Goal: Task Accomplishment & Management: Manage account settings

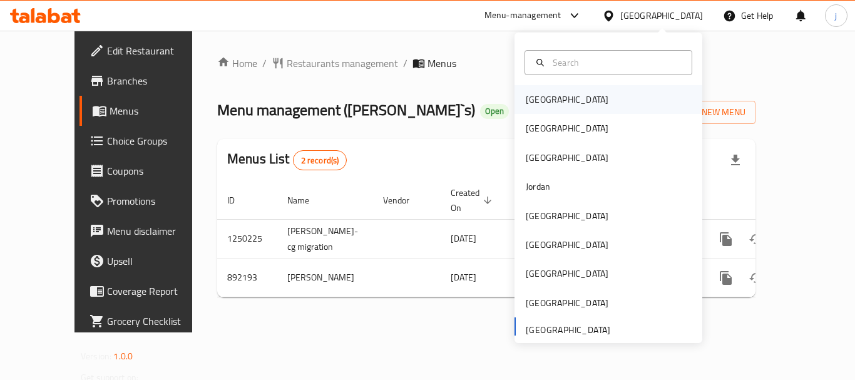
click at [536, 101] on div "Bahrain" at bounding box center [566, 100] width 83 height 14
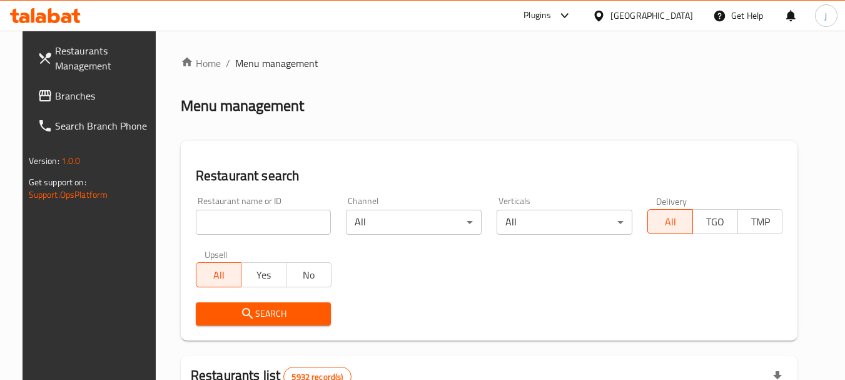
click at [28, 81] on link "Branches" at bounding box center [96, 96] width 136 height 30
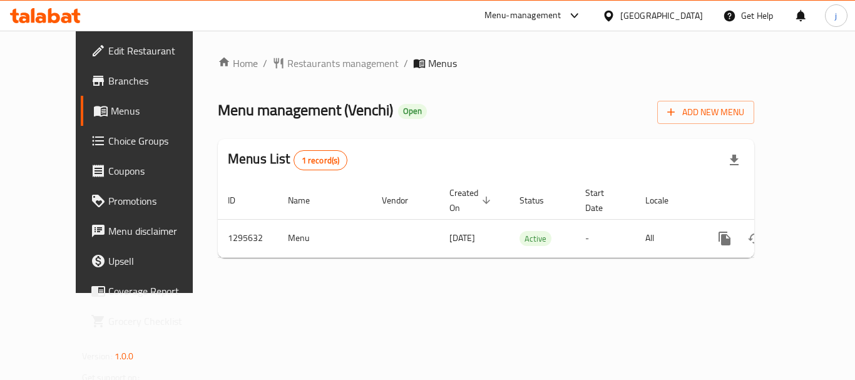
click at [688, 23] on div "[GEOGRAPHIC_DATA]" at bounding box center [652, 16] width 121 height 30
drag, startPoint x: 656, startPoint y: 11, endPoint x: 668, endPoint y: 18, distance: 13.4
click at [615, 11] on icon at bounding box center [608, 15] width 13 height 13
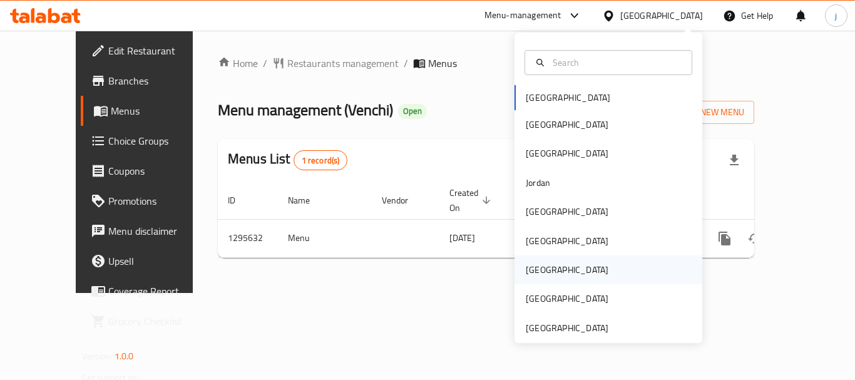
click at [577, 263] on div "[GEOGRAPHIC_DATA]" at bounding box center [608, 269] width 188 height 29
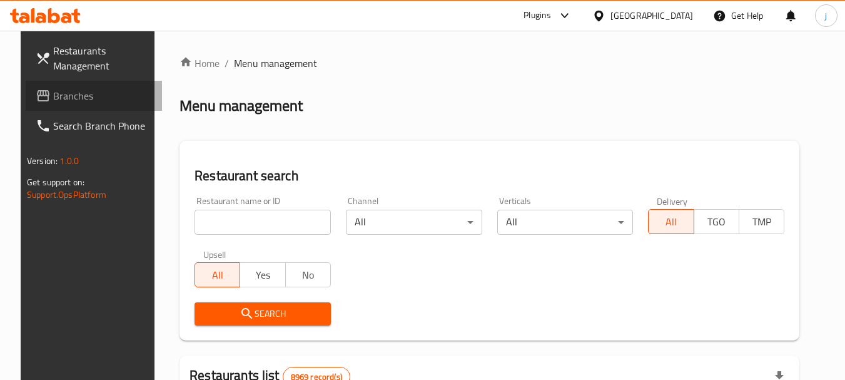
click at [84, 91] on span "Branches" at bounding box center [102, 95] width 99 height 15
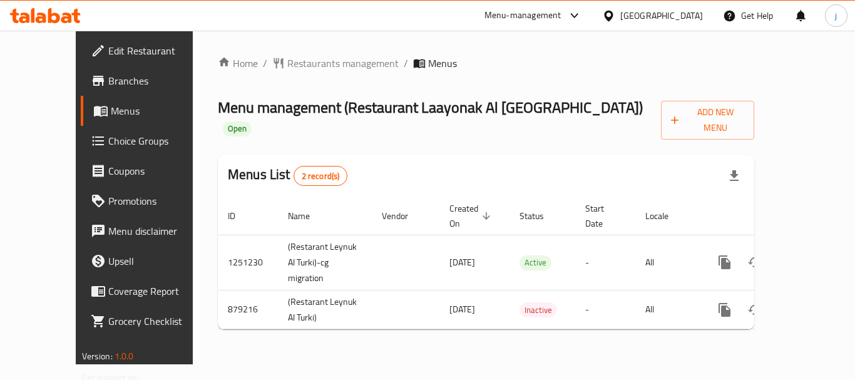
click at [615, 19] on icon at bounding box center [608, 15] width 13 height 13
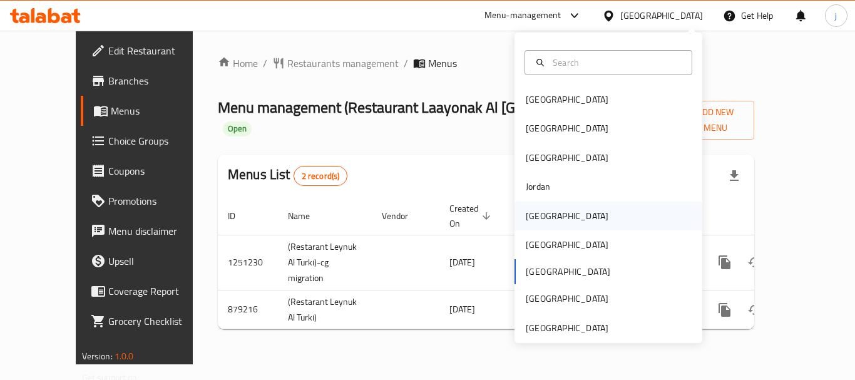
click at [525, 209] on div "[GEOGRAPHIC_DATA]" at bounding box center [566, 216] width 83 height 14
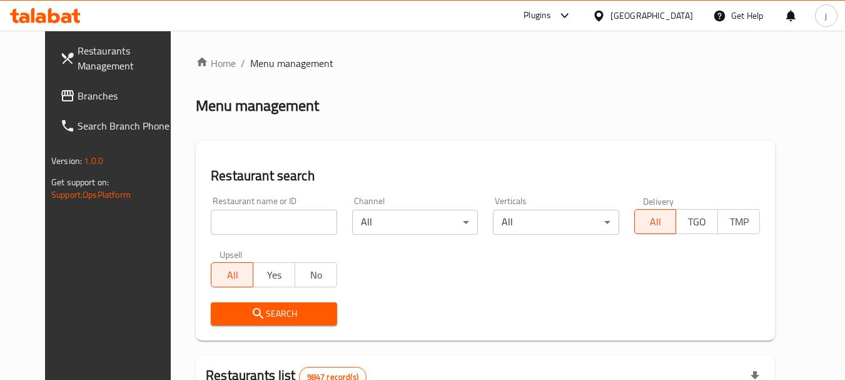
click at [78, 94] on span "Branches" at bounding box center [127, 95] width 99 height 15
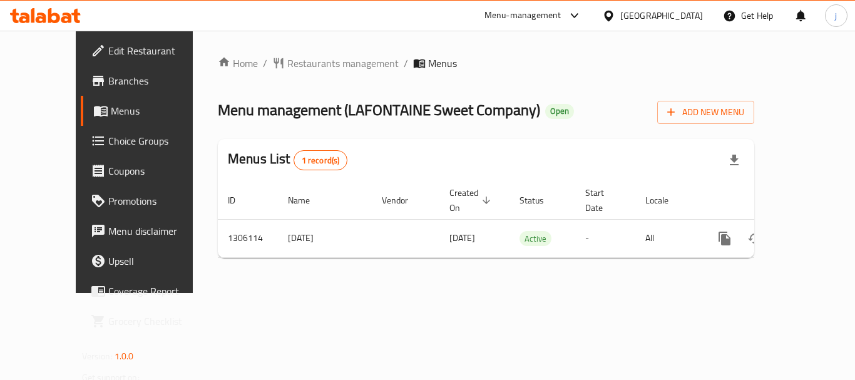
click at [657, 16] on div "[GEOGRAPHIC_DATA]" at bounding box center [652, 16] width 121 height 30
click at [656, 16] on div "[GEOGRAPHIC_DATA]" at bounding box center [652, 16] width 121 height 30
click at [612, 16] on icon at bounding box center [608, 15] width 9 height 11
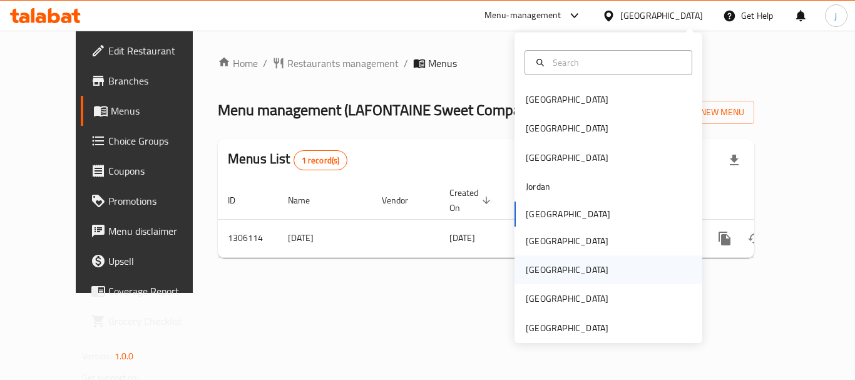
click at [532, 271] on div "[GEOGRAPHIC_DATA]" at bounding box center [566, 270] width 83 height 14
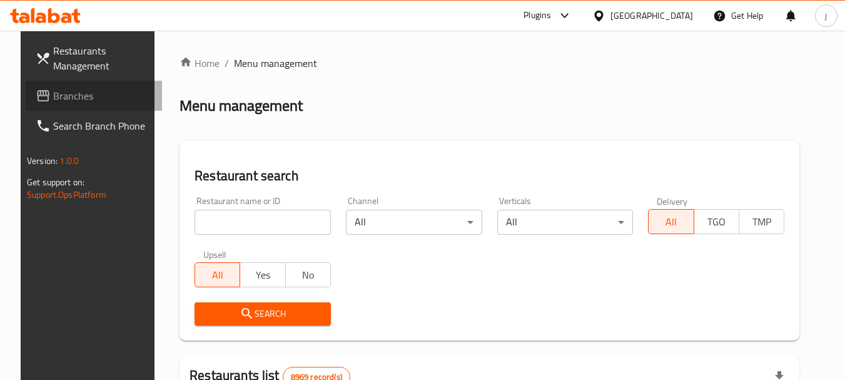
drag, startPoint x: 78, startPoint y: 84, endPoint x: 59, endPoint y: 90, distance: 20.4
click at [78, 84] on link "Branches" at bounding box center [94, 96] width 136 height 30
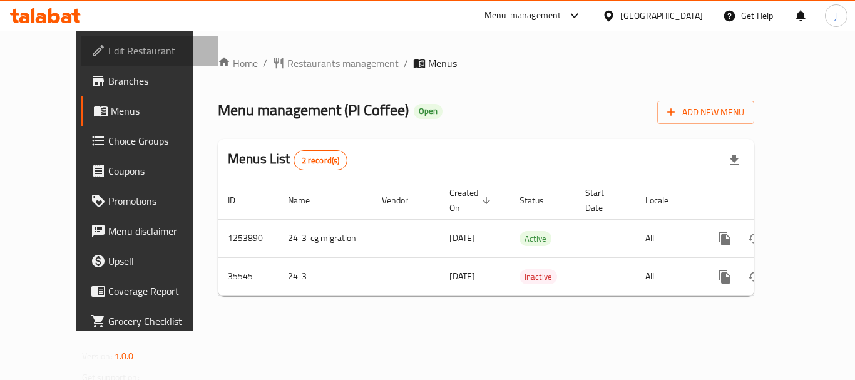
drag, startPoint x: 0, startPoint y: 0, endPoint x: 68, endPoint y: 50, distance: 84.1
click at [108, 51] on span "Edit Restaurant" at bounding box center [158, 50] width 100 height 15
